Goal: Task Accomplishment & Management: Manage account settings

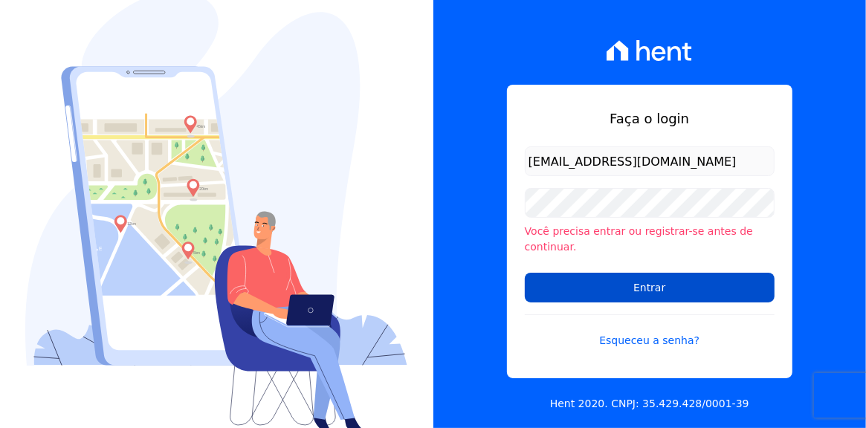
click at [643, 282] on input "Entrar" at bounding box center [650, 288] width 250 height 30
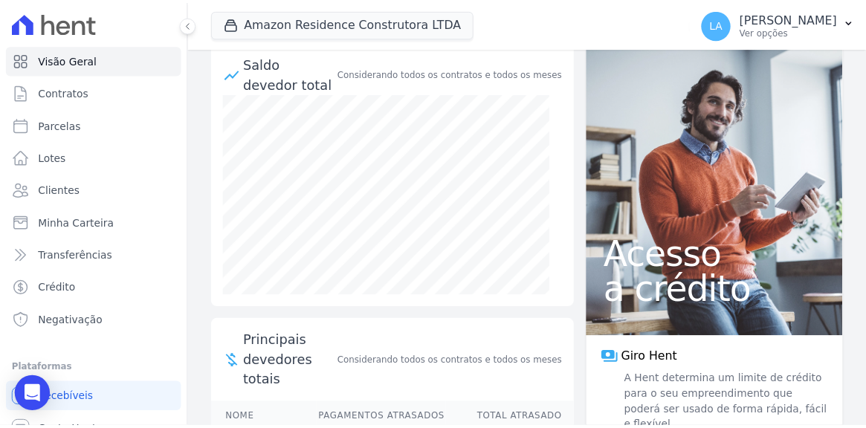
scroll to position [64, 0]
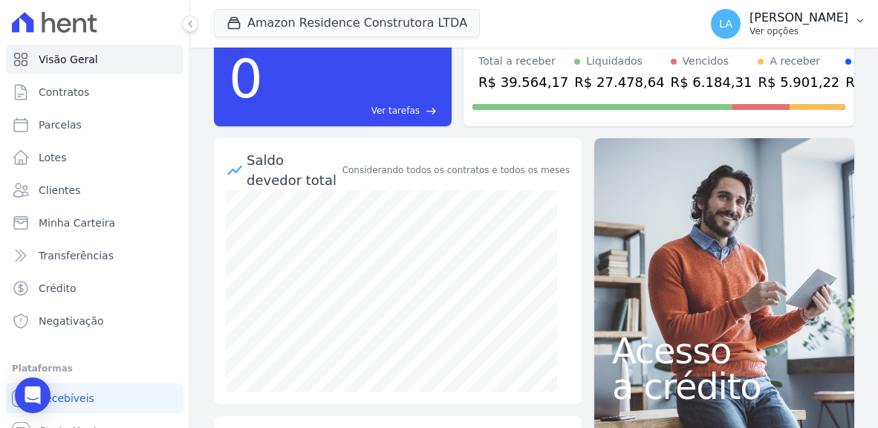
click at [860, 20] on icon "button" at bounding box center [860, 21] width 12 height 12
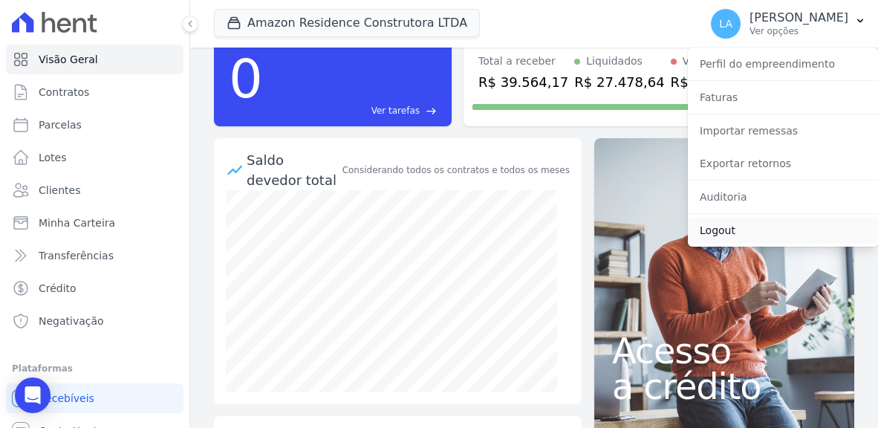
click at [724, 227] on link "Logout" at bounding box center [783, 230] width 190 height 27
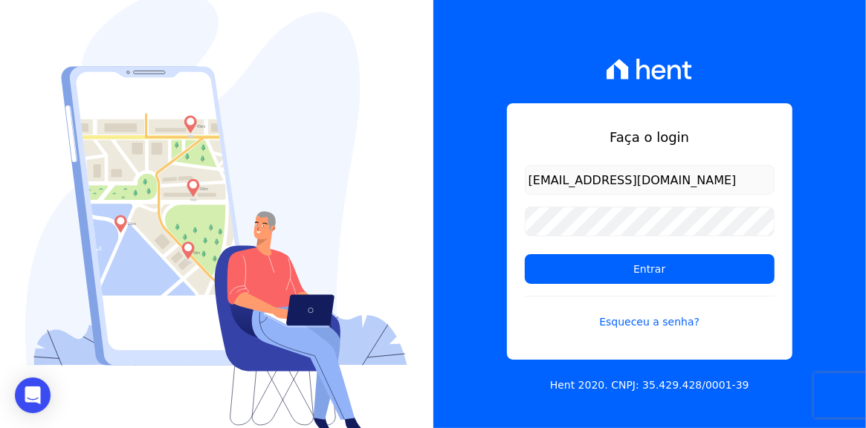
type input "[EMAIL_ADDRESS][DOMAIN_NAME]"
